Goal: Information Seeking & Learning: Learn about a topic

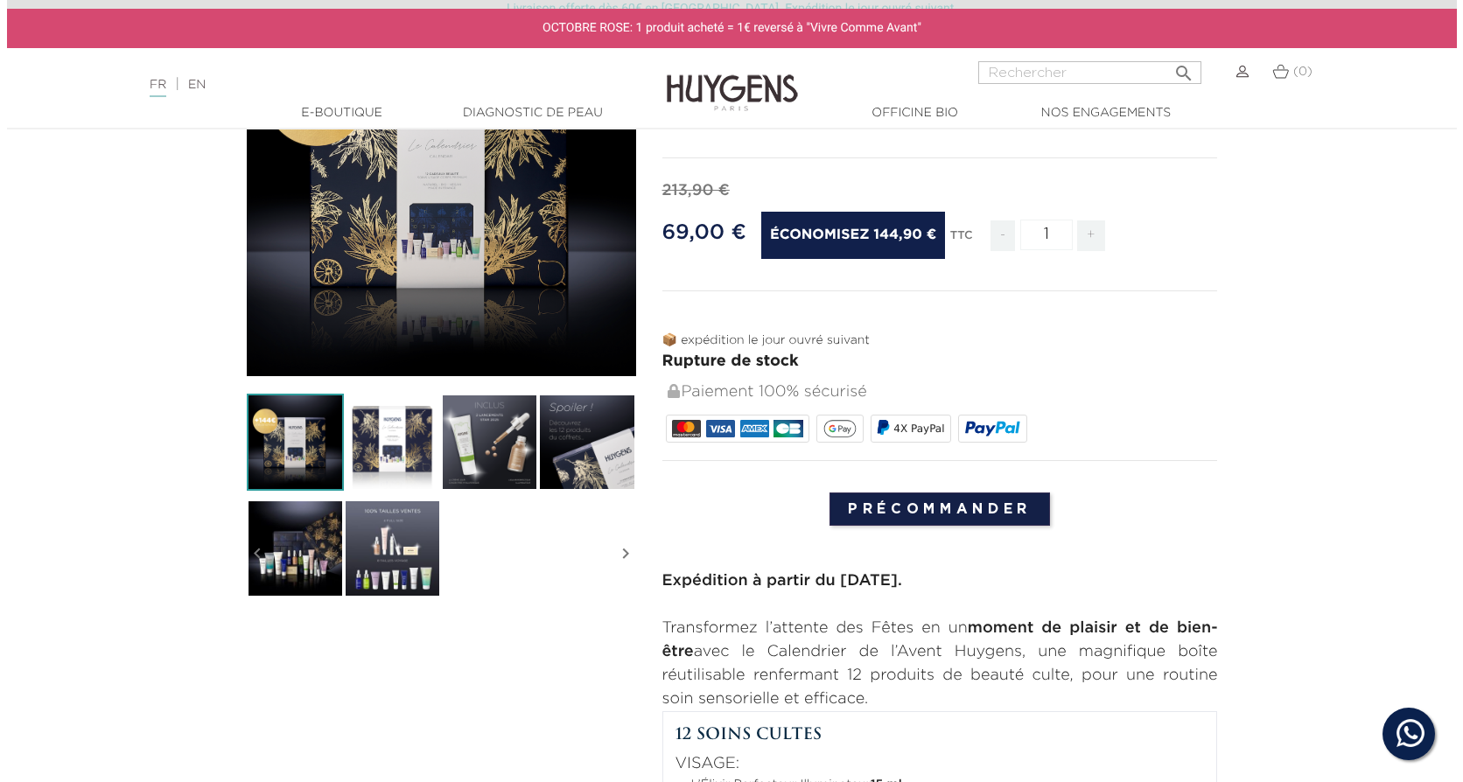
scroll to position [87, 0]
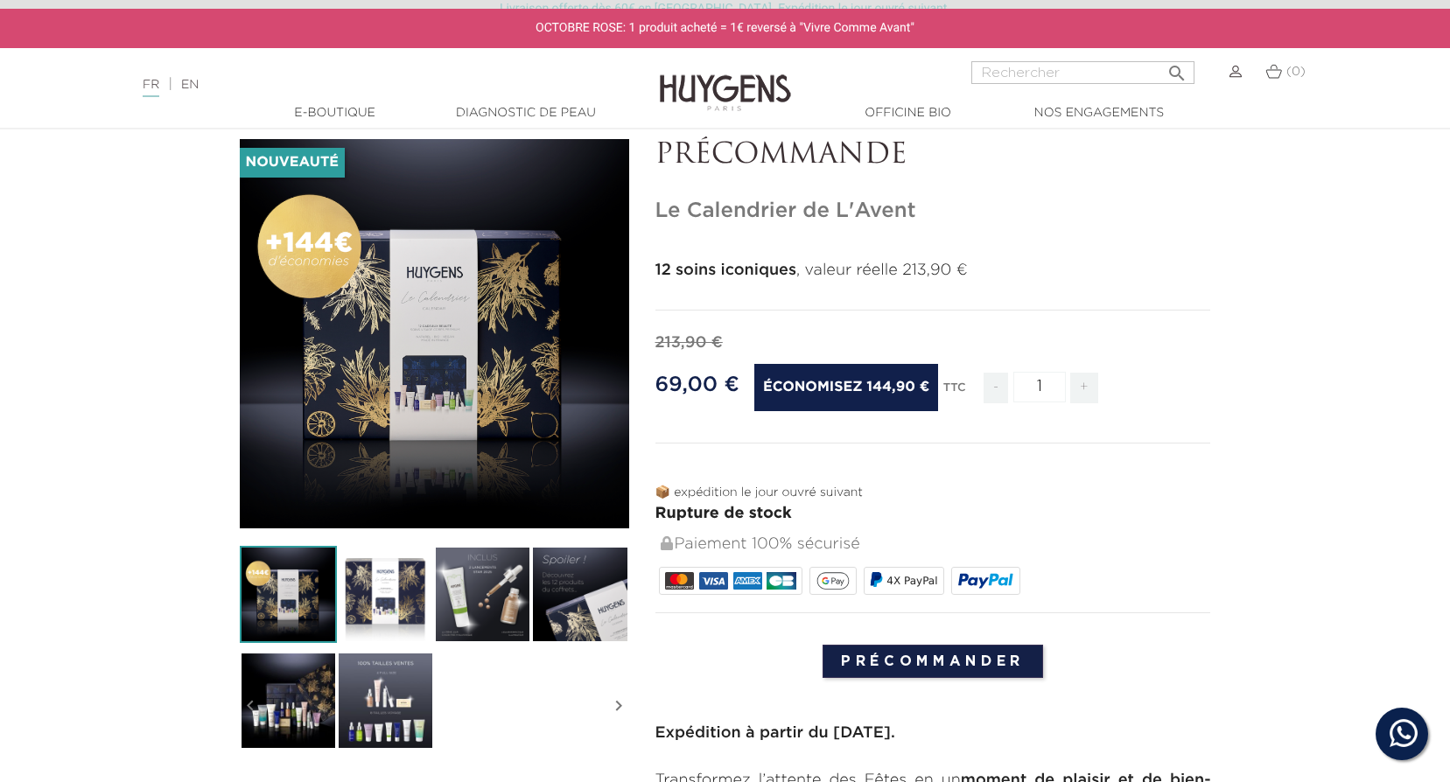
click at [373, 595] on img at bounding box center [385, 594] width 97 height 97
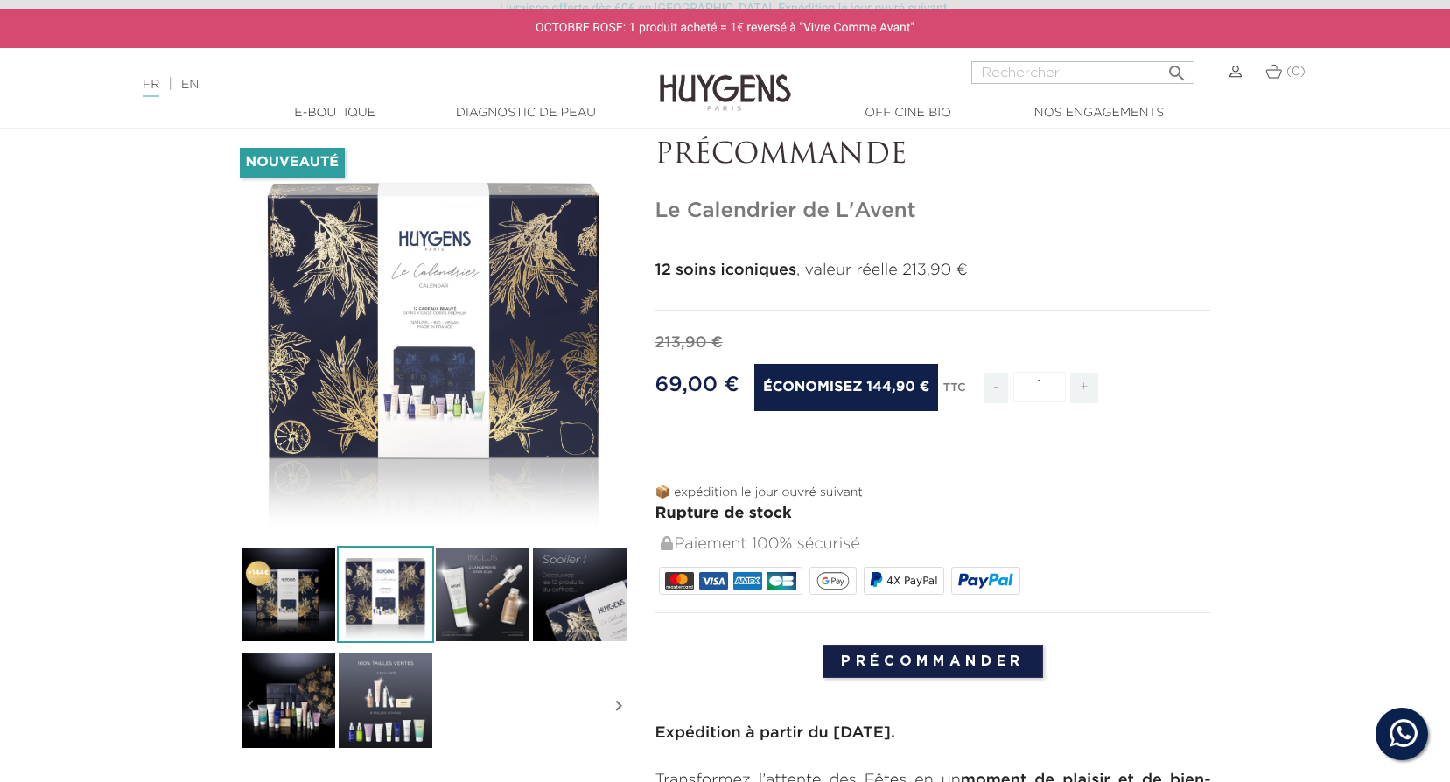
click at [478, 605] on img at bounding box center [482, 594] width 97 height 97
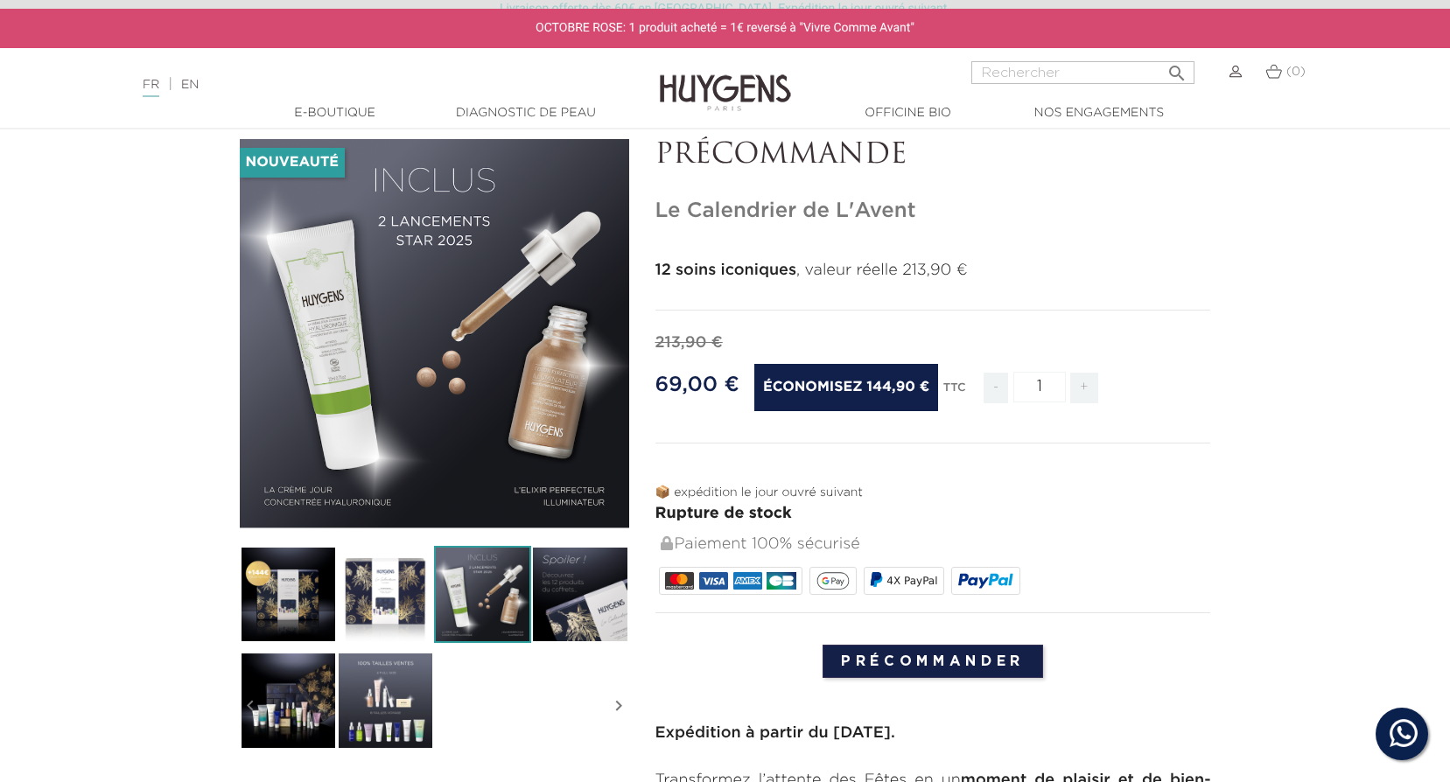
click at [599, 588] on img at bounding box center [579, 594] width 97 height 97
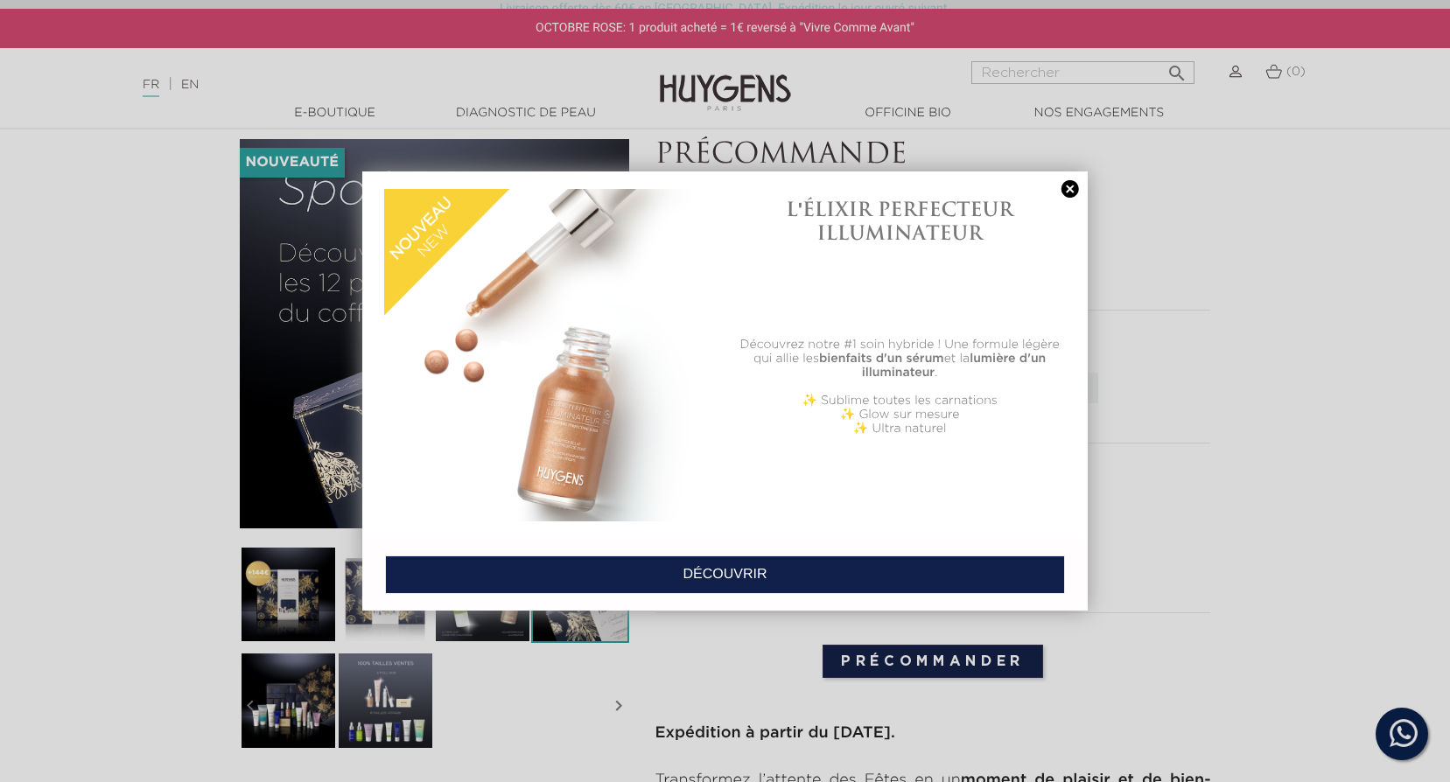
click at [1070, 188] on link at bounding box center [1070, 189] width 24 height 18
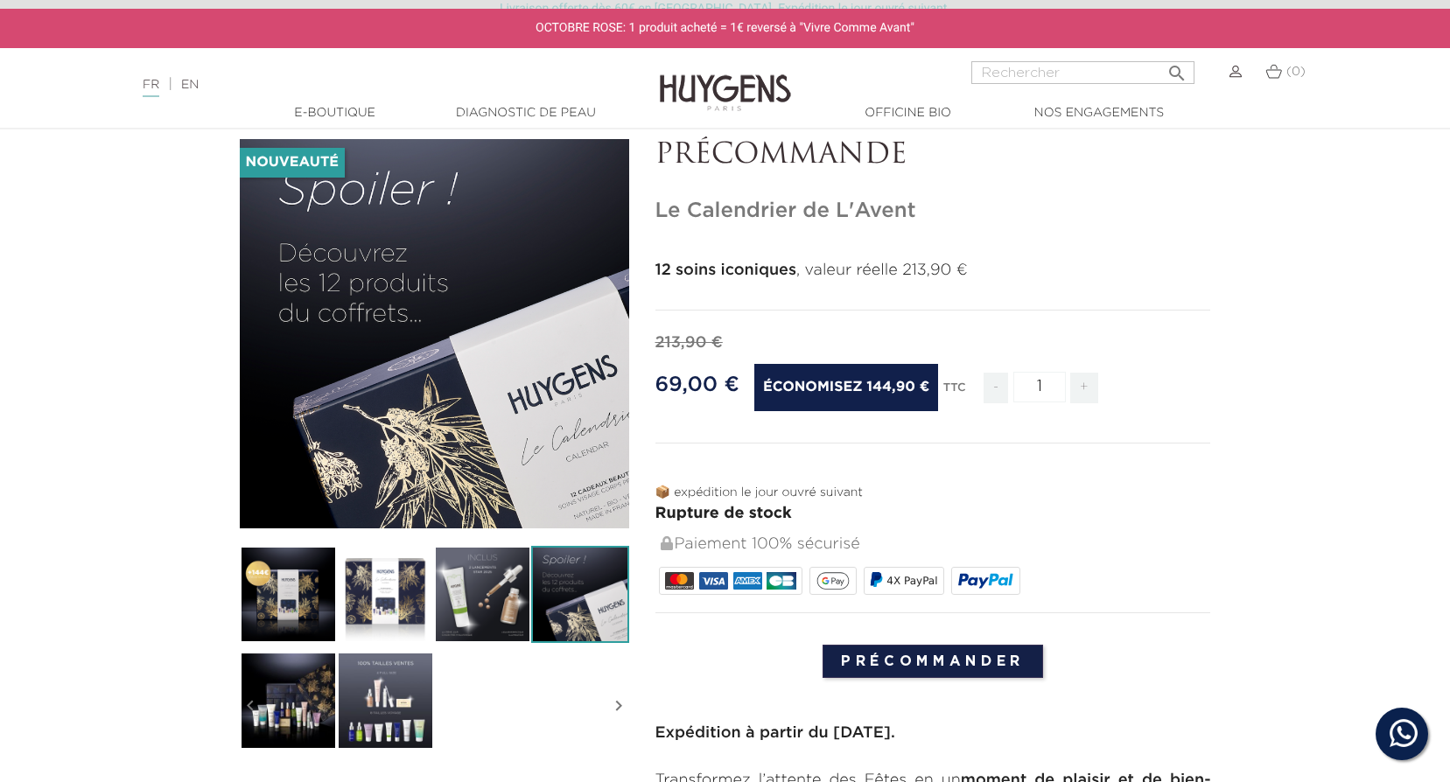
click at [502, 589] on img at bounding box center [482, 594] width 97 height 97
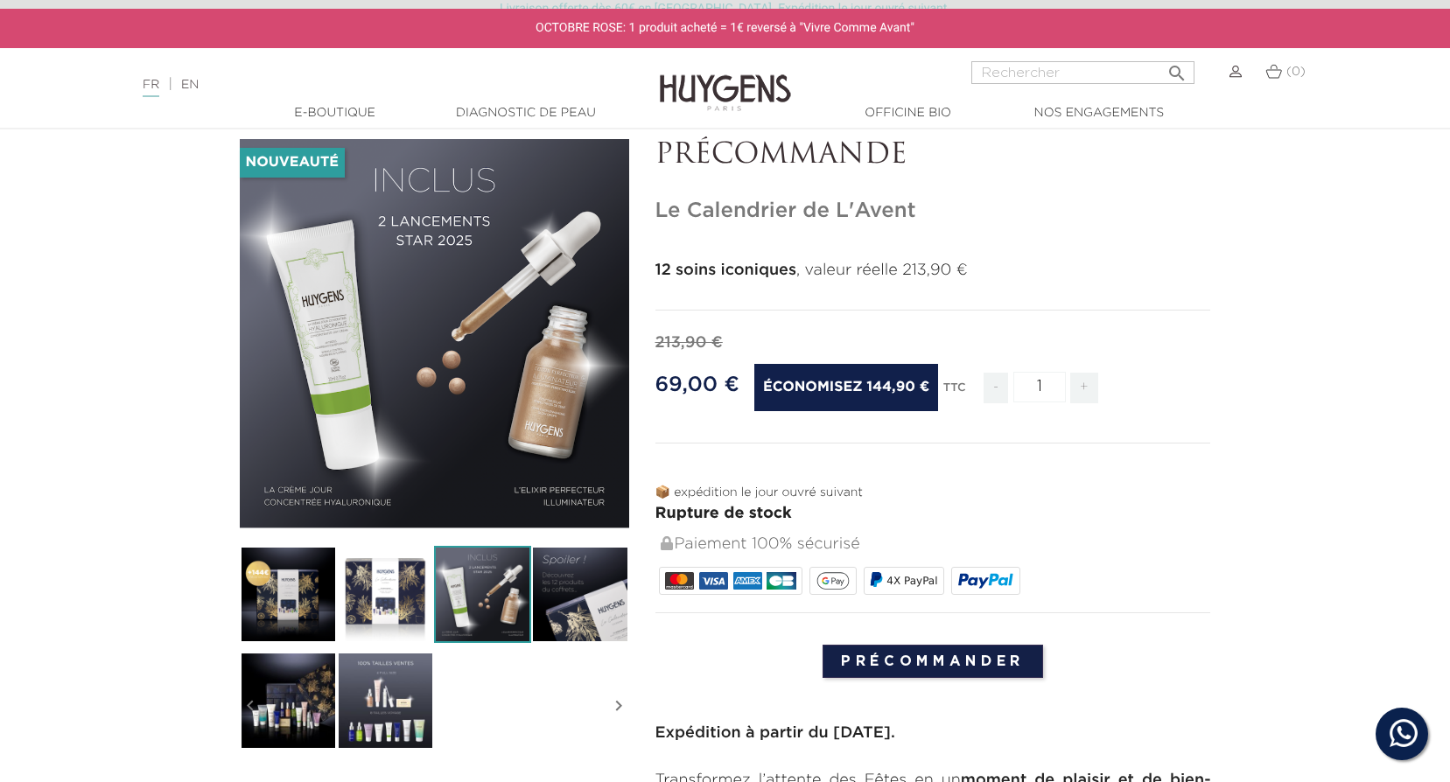
click at [590, 593] on img at bounding box center [579, 594] width 97 height 97
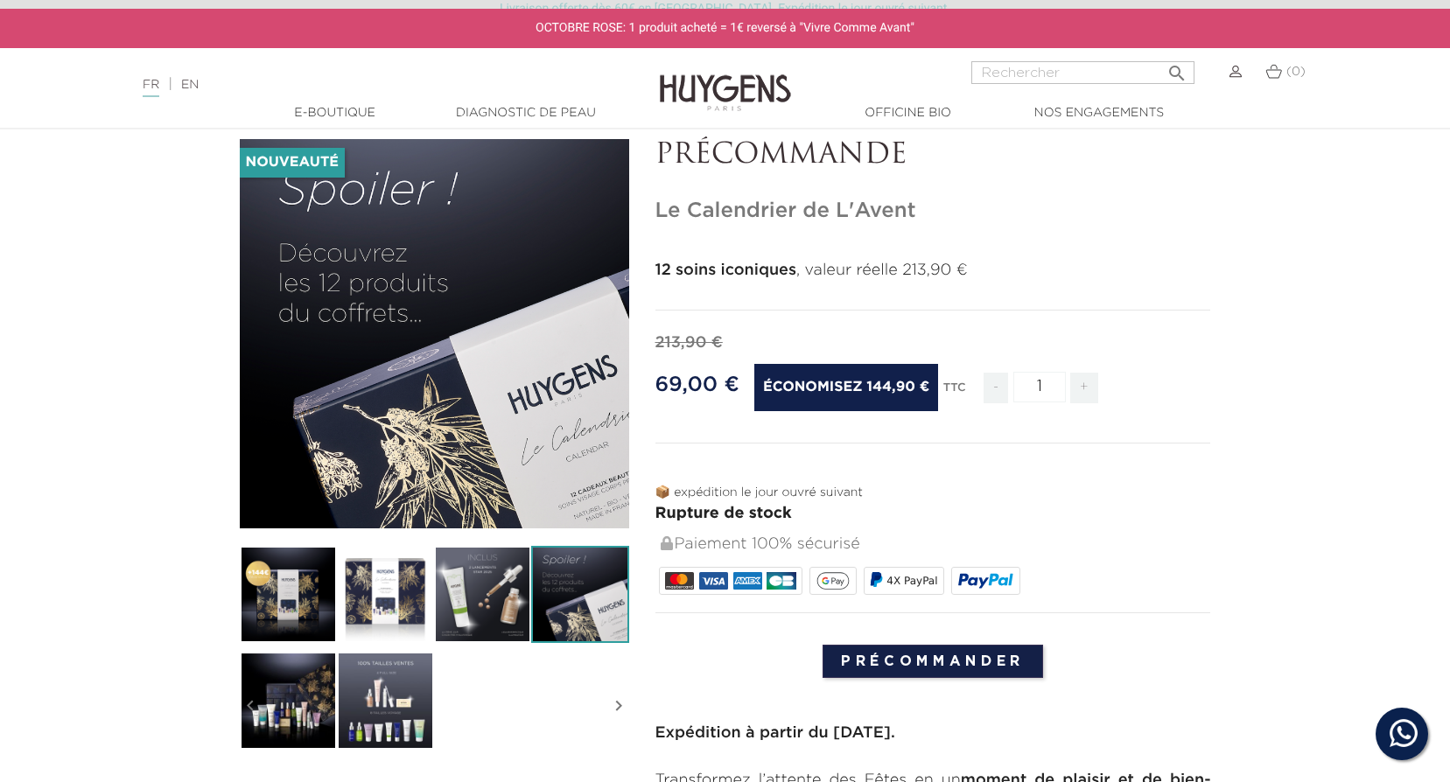
click at [258, 699] on icon "" at bounding box center [250, 705] width 21 height 87
click at [297, 717] on img at bounding box center [288, 700] width 97 height 97
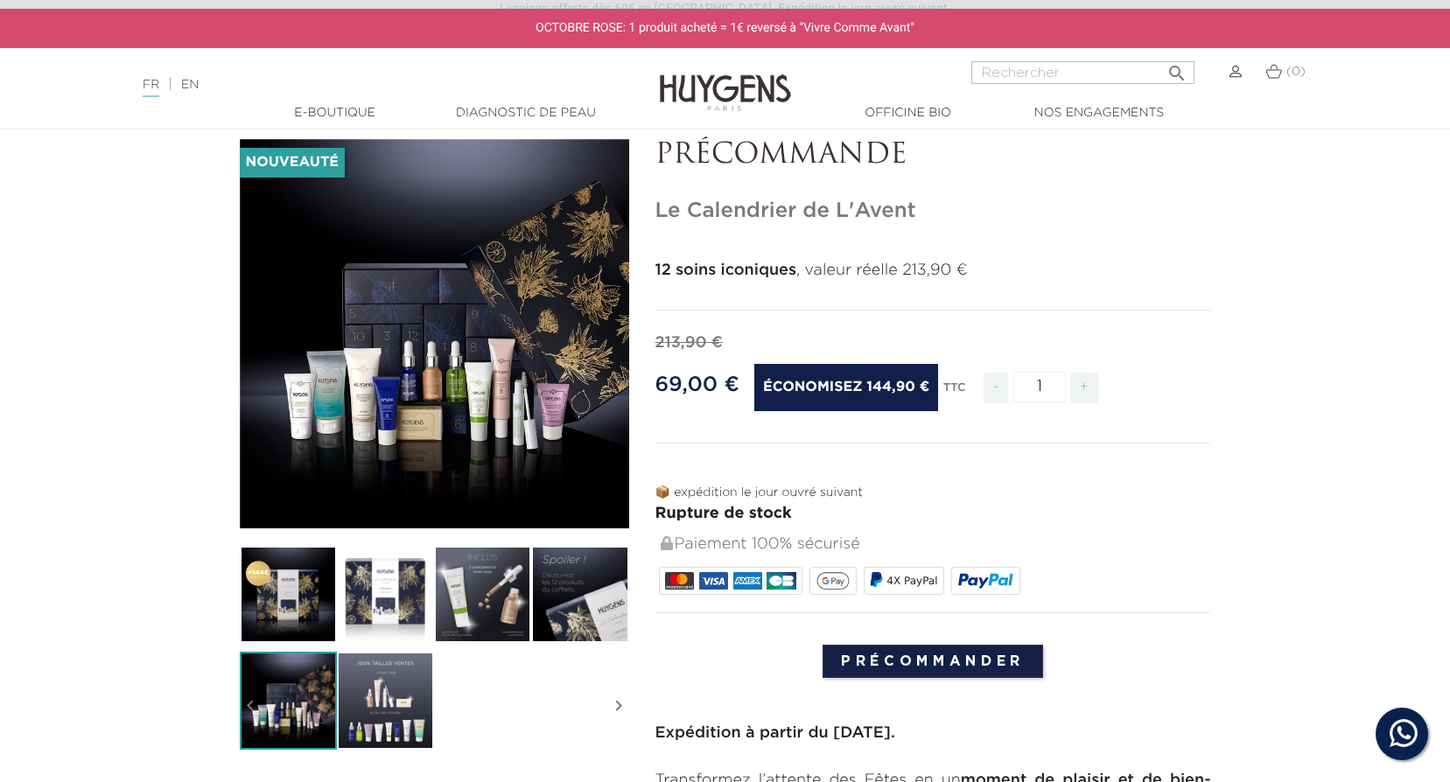
click at [430, 320] on icon "" at bounding box center [433, 333] width 87 height 87
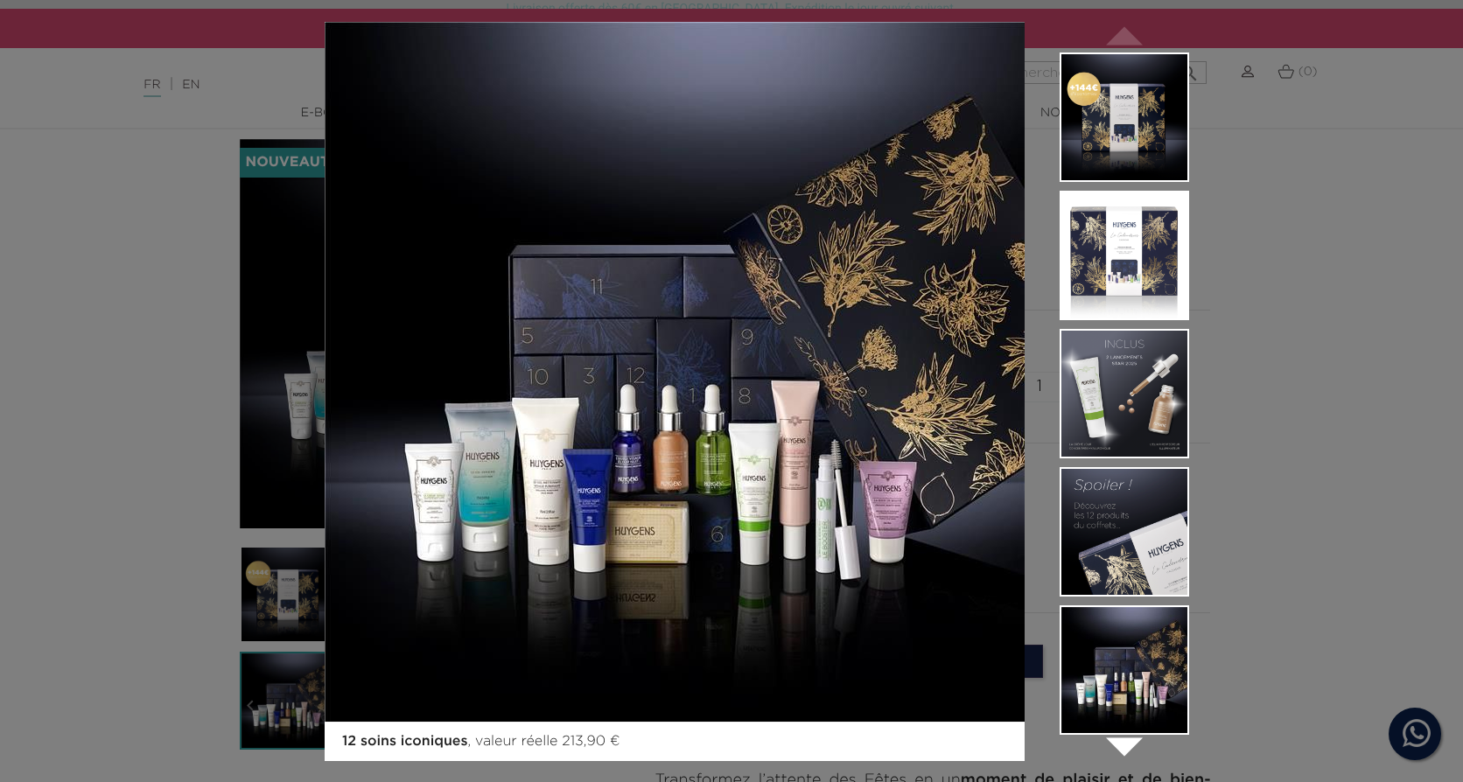
scroll to position [0, 0]
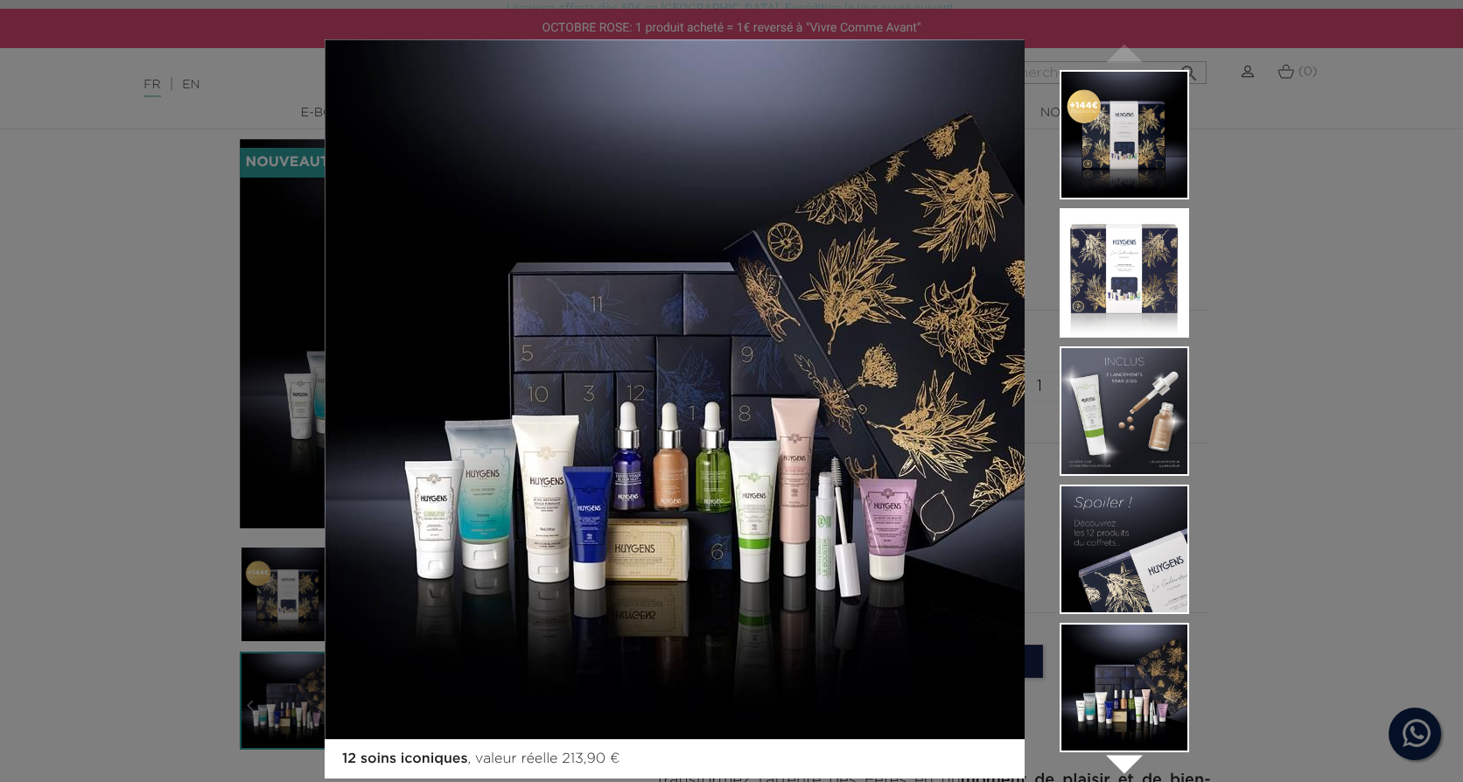
click at [1331, 394] on div "12 soins iconiques , valeur réelle 213,90 €  " at bounding box center [731, 391] width 1463 height 782
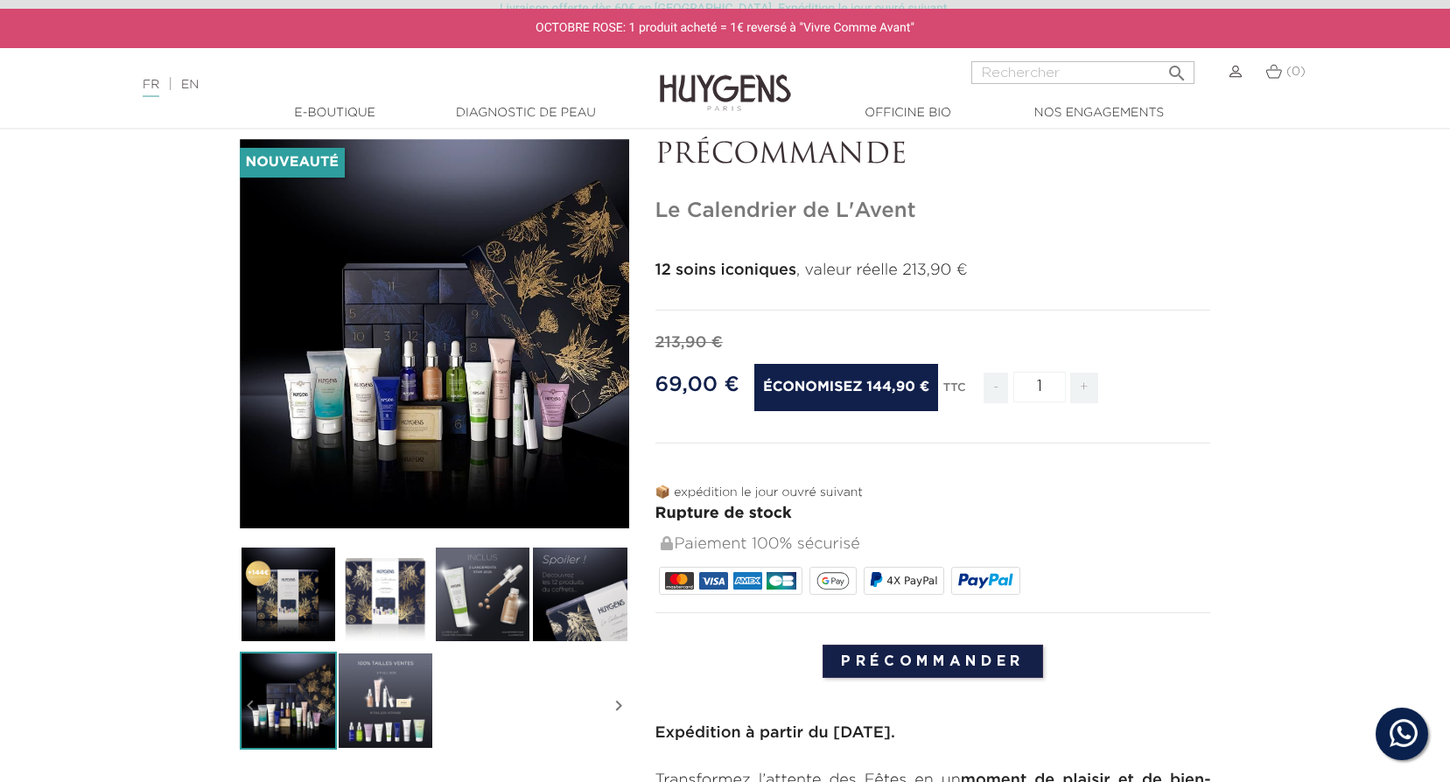
click at [390, 693] on img at bounding box center [385, 700] width 97 height 97
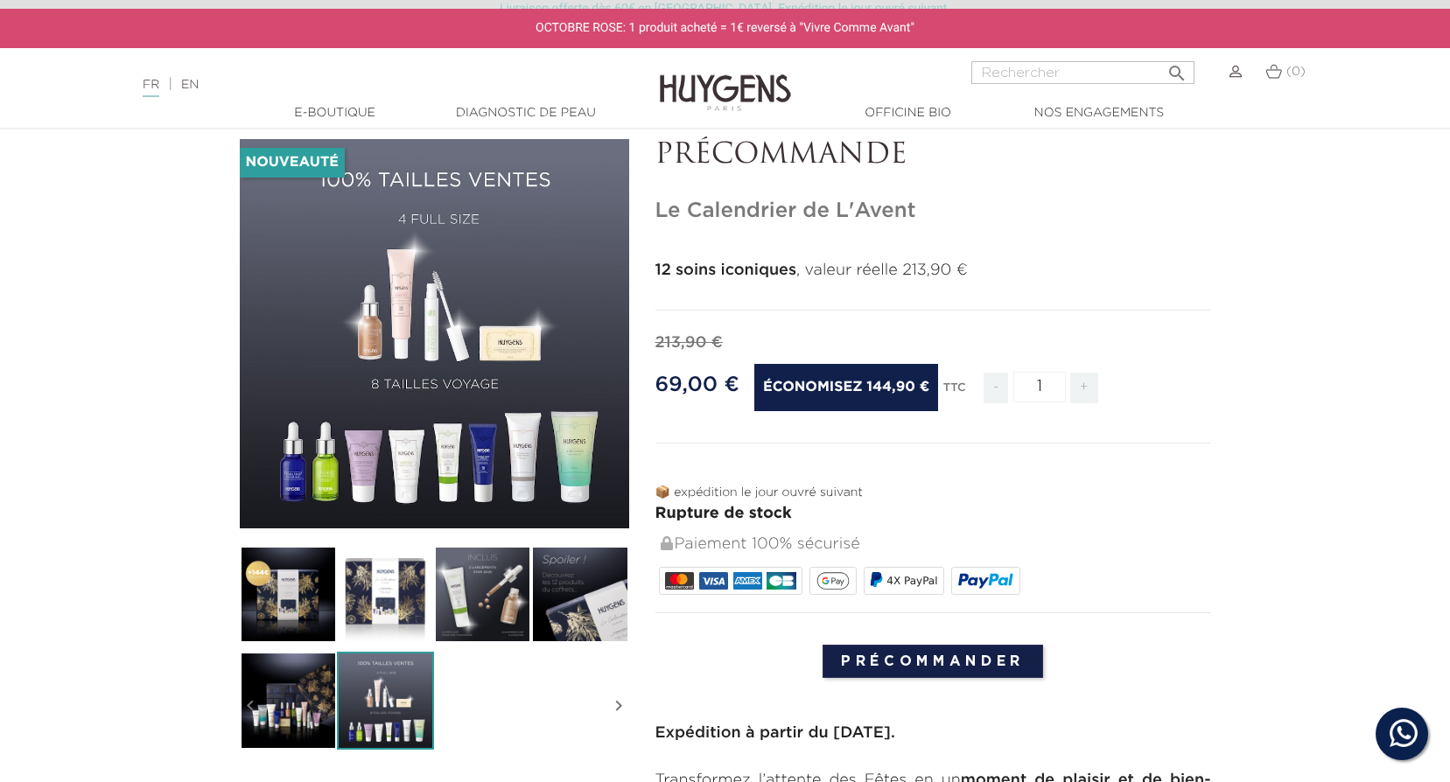
click at [418, 322] on icon "" at bounding box center [433, 333] width 87 height 87
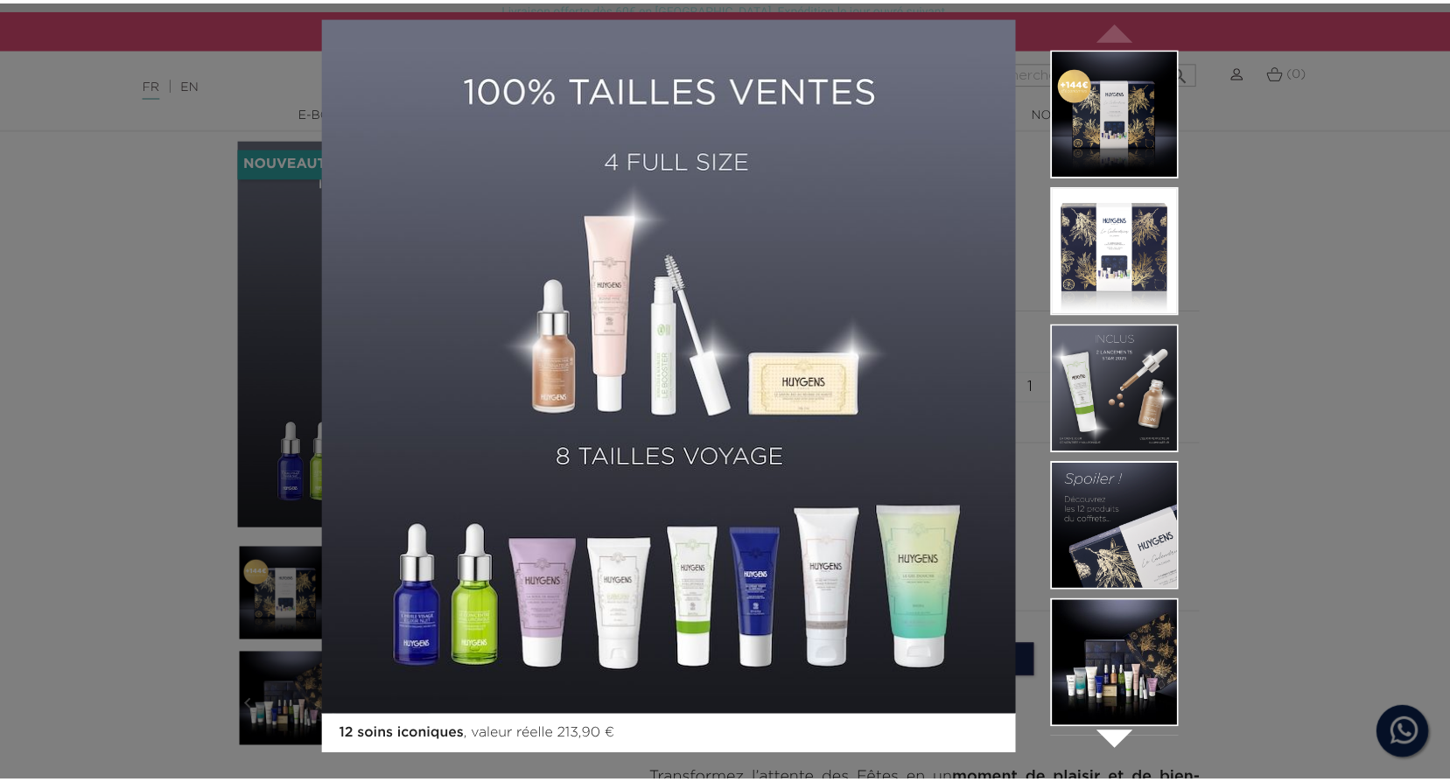
scroll to position [36, 0]
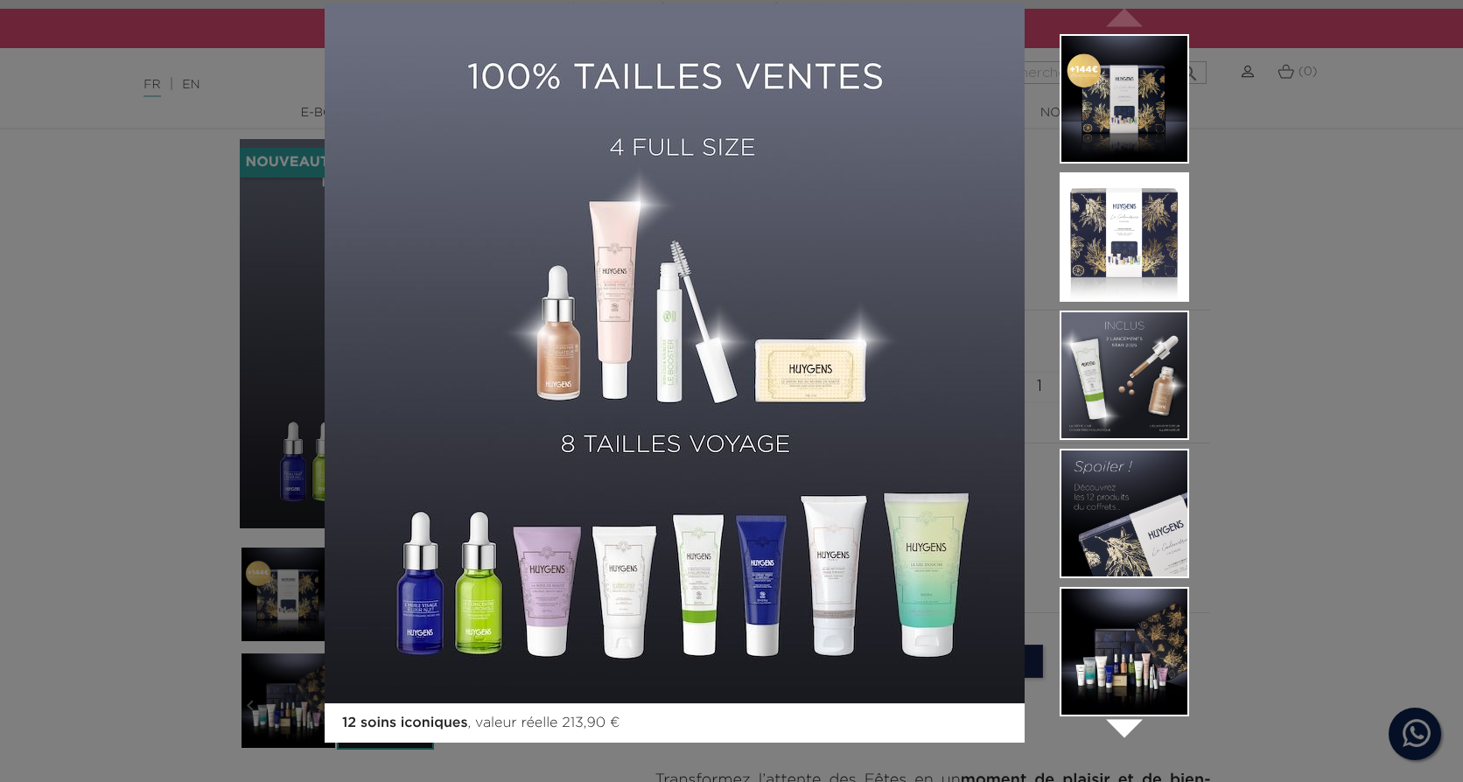
click at [1377, 338] on div "12 soins iconiques , valeur réelle 213,90 €  " at bounding box center [731, 391] width 1463 height 782
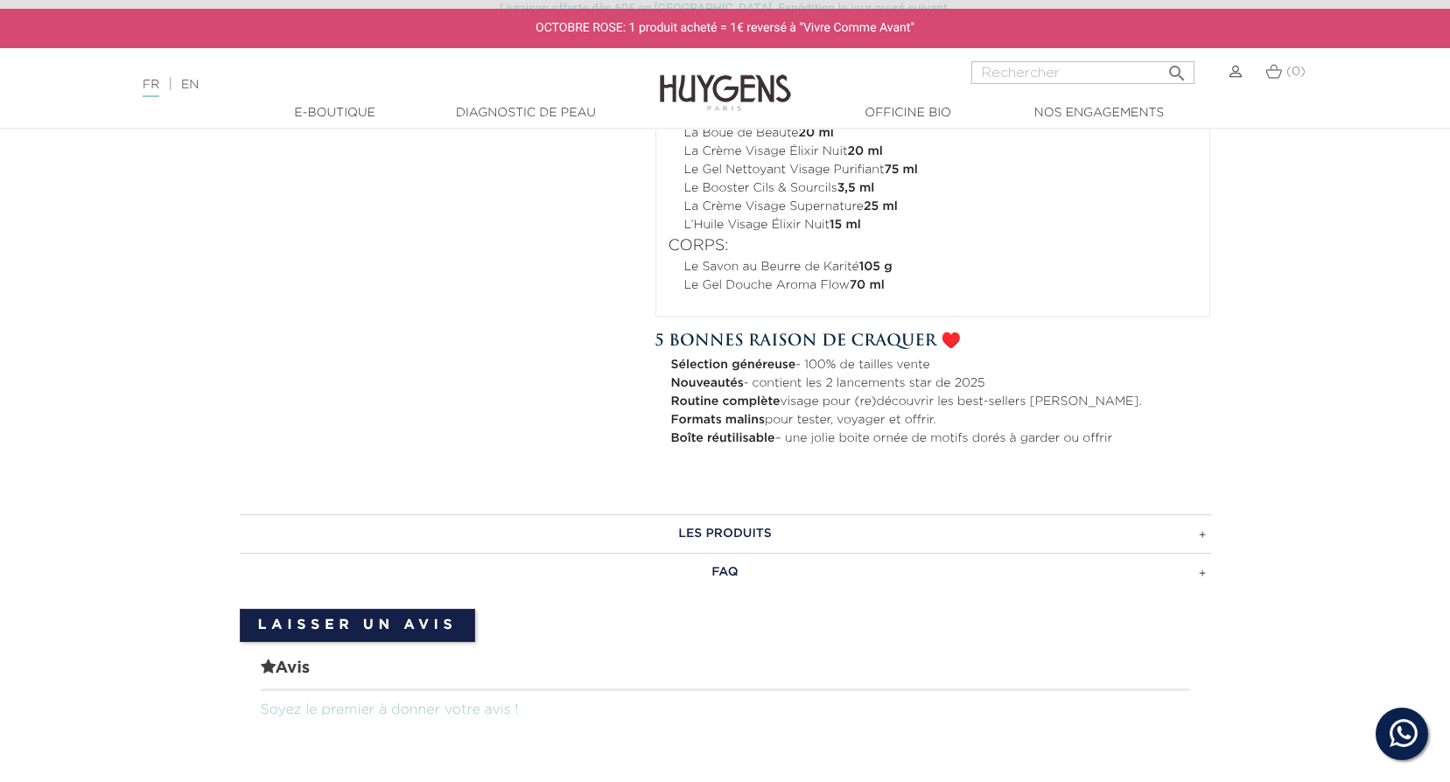
scroll to position [962, 0]
click at [1203, 534] on h3 "LES PRODUITS" at bounding box center [725, 536] width 971 height 38
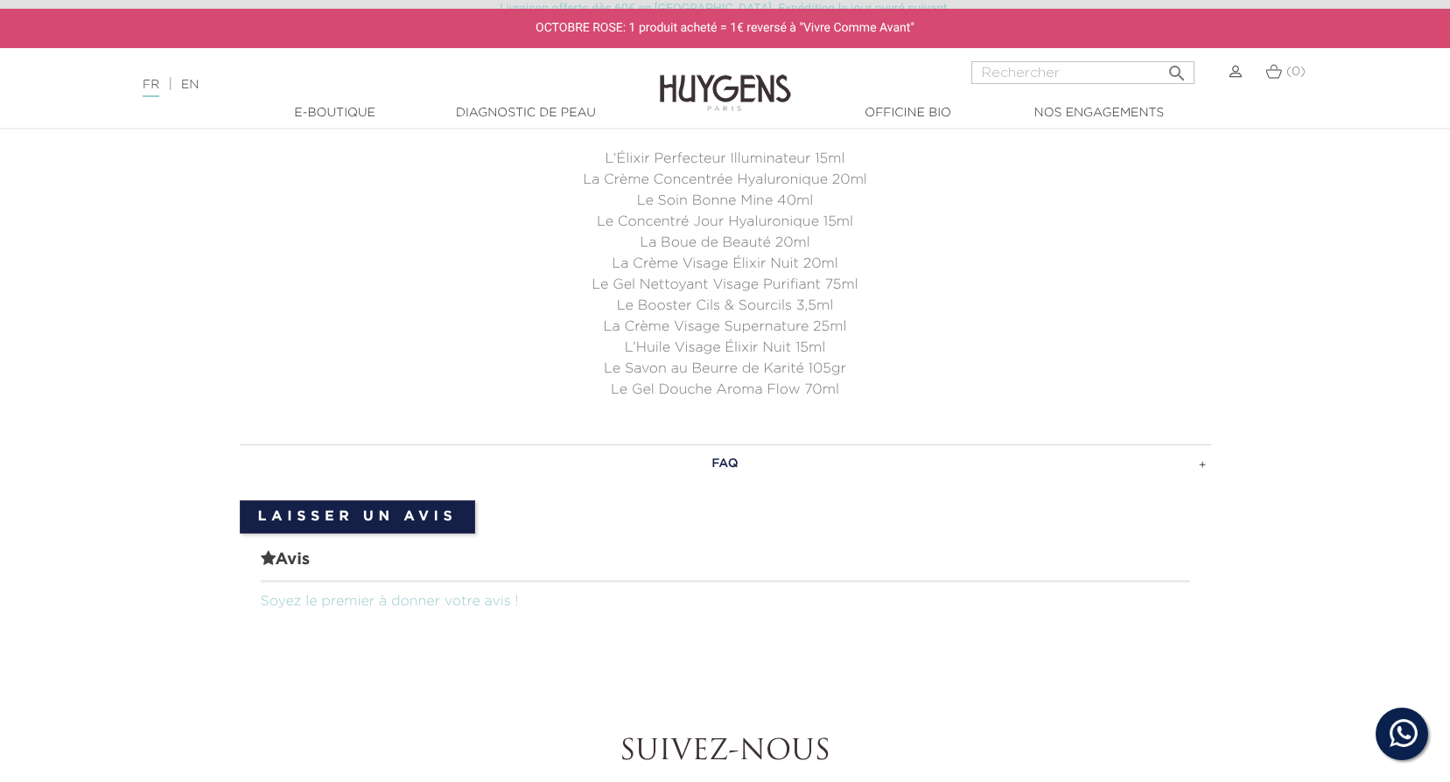
scroll to position [1400, 0]
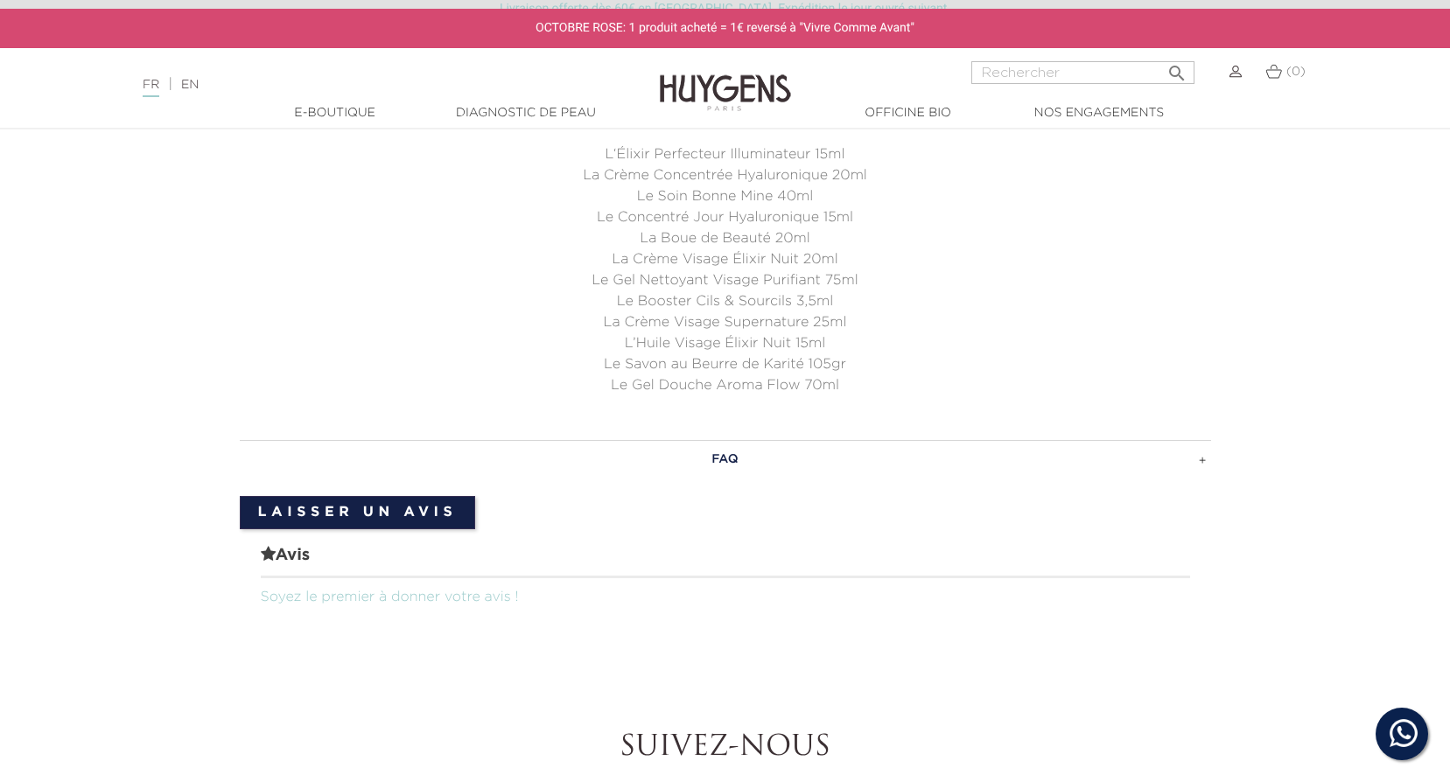
click at [1192, 463] on h3 "FAQ" at bounding box center [725, 459] width 971 height 38
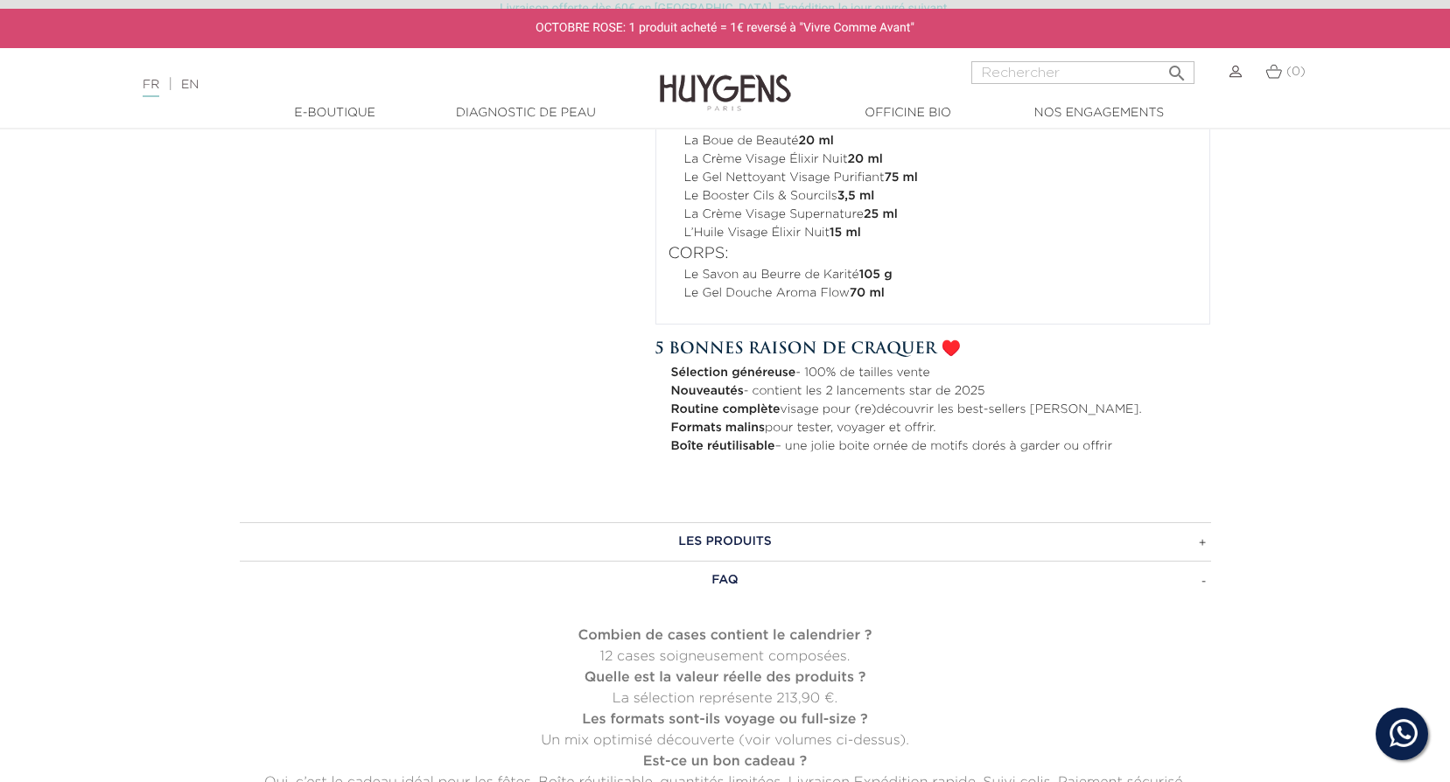
scroll to position [787, 0]
